Goal: Information Seeking & Learning: Find specific page/section

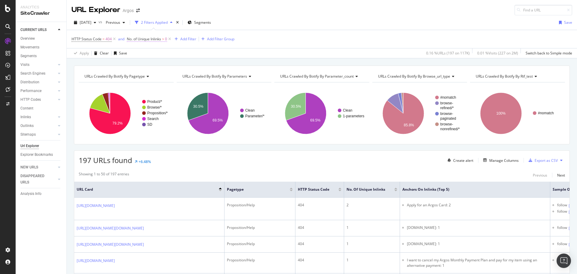
click at [145, 40] on span "No. of Unique Inlinks" at bounding box center [144, 38] width 34 height 5
click at [132, 37] on div "No. of Inlinks" at bounding box center [164, 38] width 71 height 10
drag, startPoint x: 133, startPoint y: 37, endPoint x: 159, endPoint y: 38, distance: 25.8
click at [159, 38] on div "No. of Inlinks" at bounding box center [164, 38] width 71 height 10
copy div "No. of Inlinks"
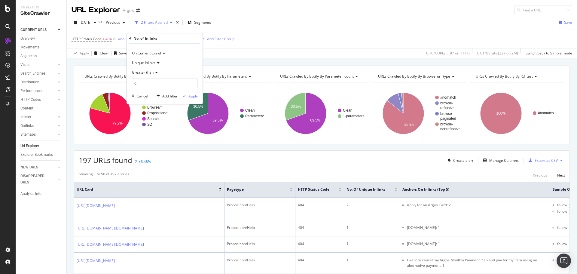
click at [288, 50] on div "Apply Clear Save 0.16 % URLs ( 197 on 117K ) 0.01 % Visits ( 227 on 2M ) Switch…" at bounding box center [322, 53] width 510 height 10
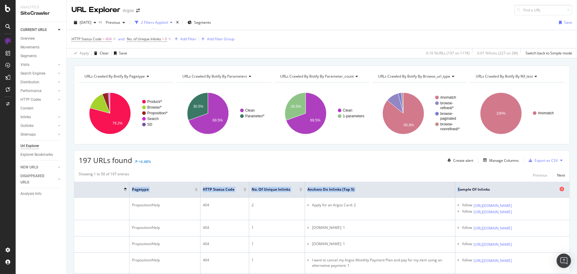
scroll to position [0, 135]
drag, startPoint x: 554, startPoint y: 189, endPoint x: 499, endPoint y: 188, distance: 55.6
click at [511, 189] on span "Sample of Inlinks" at bounding box center [507, 189] width 100 height 5
click at [465, 192] on span "Sample of Inlinks" at bounding box center [507, 189] width 100 height 5
drag, startPoint x: 417, startPoint y: 189, endPoint x: 451, endPoint y: 190, distance: 34.0
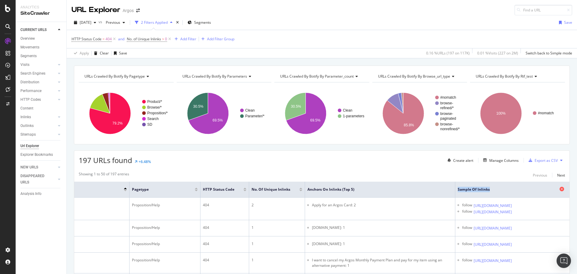
click at [457, 190] on span "Sample of Inlinks" at bounding box center [507, 189] width 100 height 5
copy span "Sample of Inlinks"
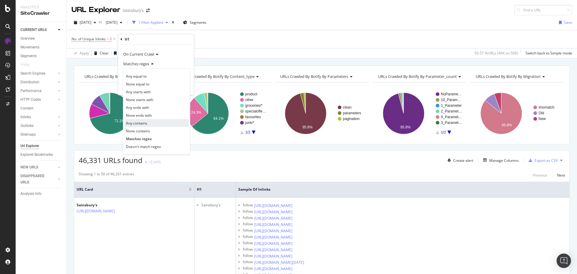
click at [155, 126] on div "Any contains" at bounding box center [156, 123] width 64 height 8
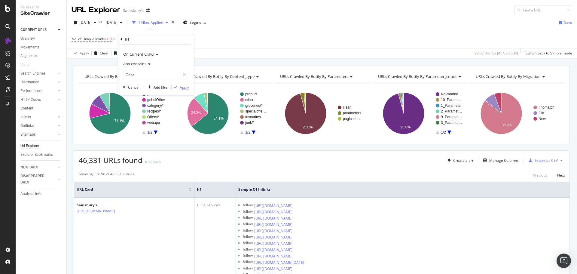
click at [183, 87] on div "Apply" at bounding box center [184, 87] width 9 height 5
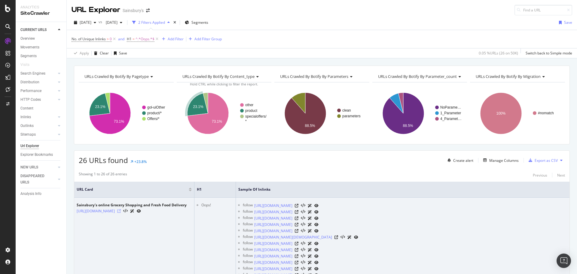
click at [121, 212] on icon at bounding box center [119, 211] width 4 height 4
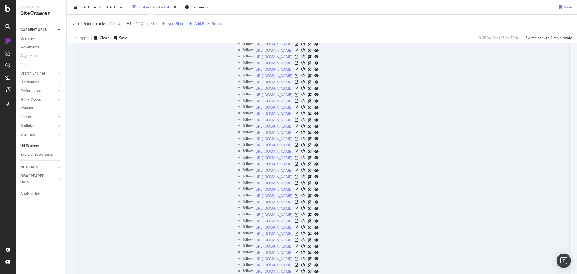
scroll to position [1892, 0]
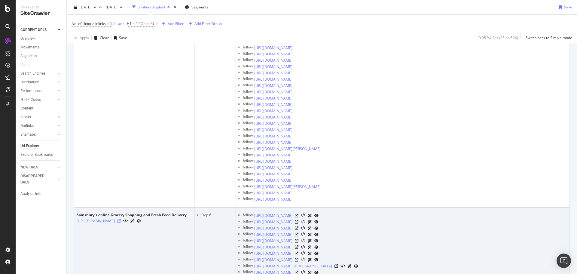
click at [121, 223] on icon at bounding box center [119, 221] width 4 height 4
click at [121, 222] on icon at bounding box center [119, 221] width 4 height 4
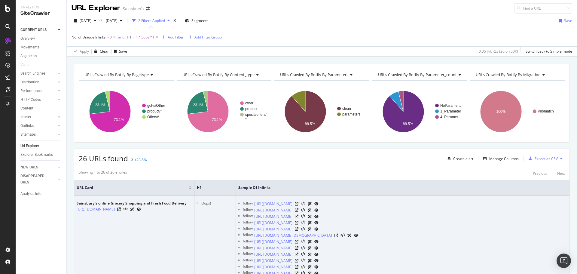
scroll to position [0, 0]
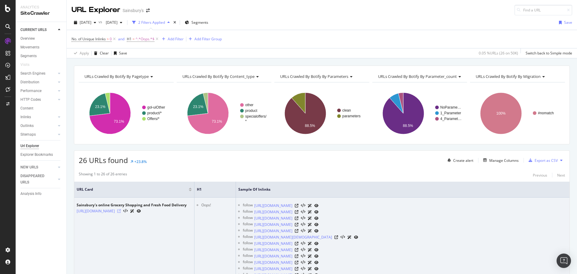
click at [121, 212] on icon at bounding box center [119, 211] width 4 height 4
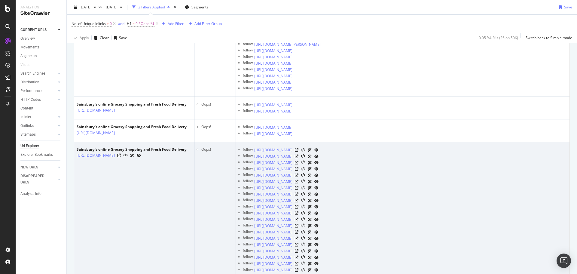
scroll to position [3905, 0]
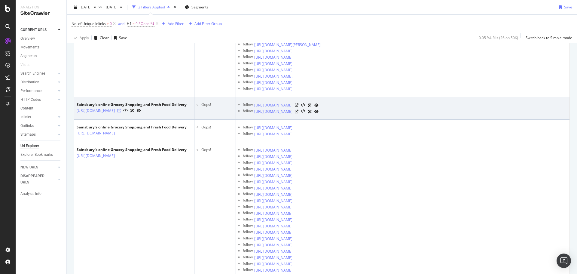
click at [121, 112] on icon at bounding box center [119, 111] width 4 height 4
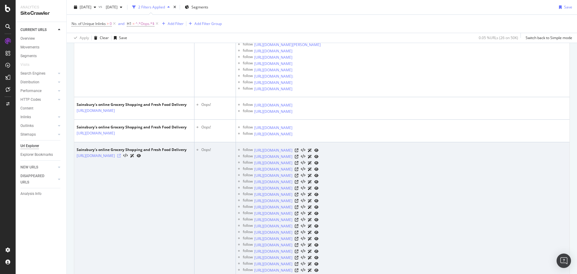
click at [121, 157] on icon at bounding box center [119, 156] width 4 height 4
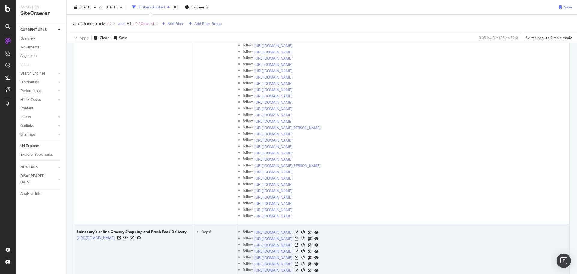
scroll to position [5887, 0]
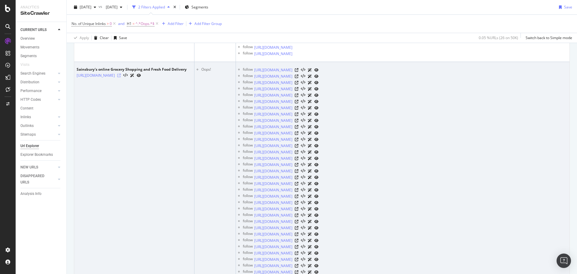
click at [121, 77] on icon at bounding box center [119, 76] width 4 height 4
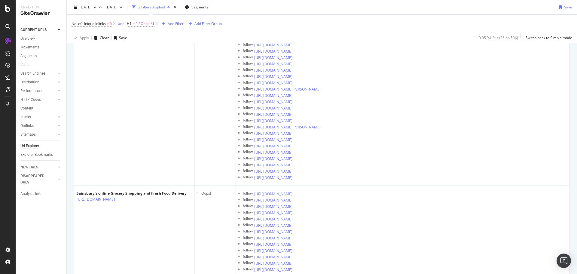
scroll to position [5760, 0]
